Goal: Task Accomplishment & Management: Use online tool/utility

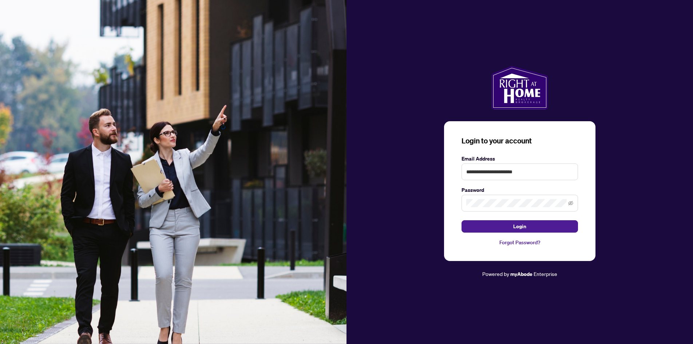
type input "**********"
click at [519, 226] on span "Login" at bounding box center [519, 227] width 13 height 12
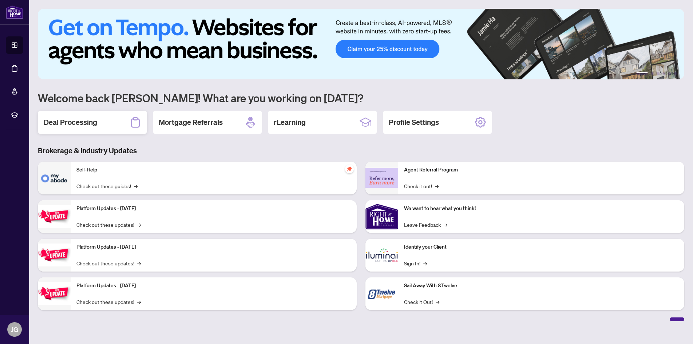
click at [88, 122] on h2 "Deal Processing" at bounding box center [71, 122] width 54 height 10
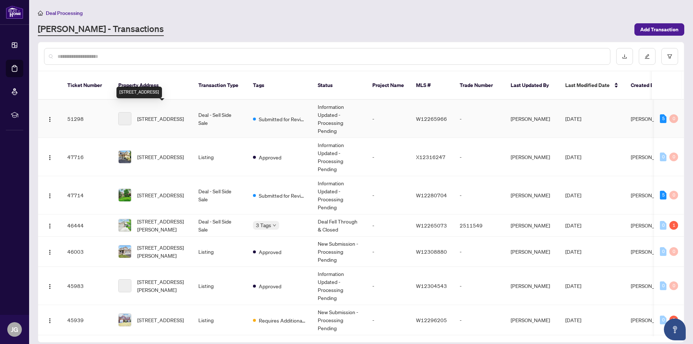
click at [161, 115] on span "[STREET_ADDRESS]" at bounding box center [160, 119] width 47 height 8
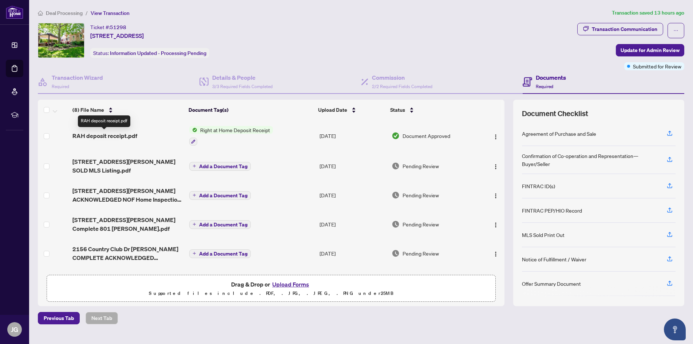
click at [117, 135] on span "RAH deposit receipt.pdf" at bounding box center [104, 135] width 65 height 9
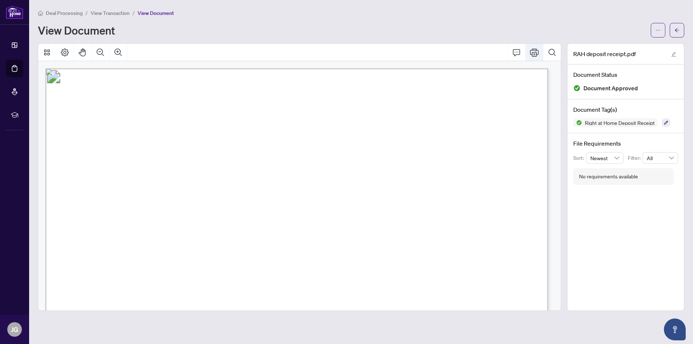
click at [535, 54] on icon "Print" at bounding box center [534, 52] width 9 height 8
